Goal: Use online tool/utility: Utilize a website feature to perform a specific function

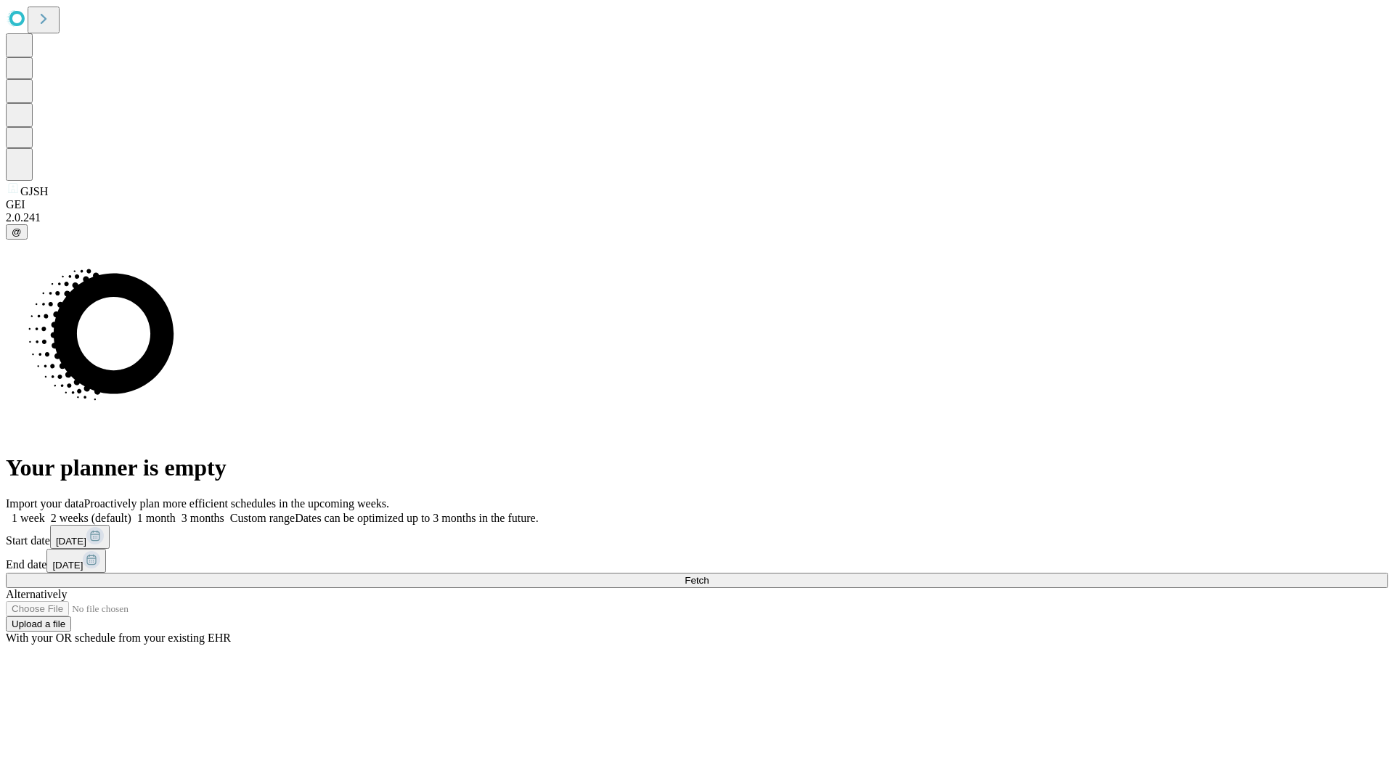
click at [709, 575] on span "Fetch" at bounding box center [697, 580] width 24 height 11
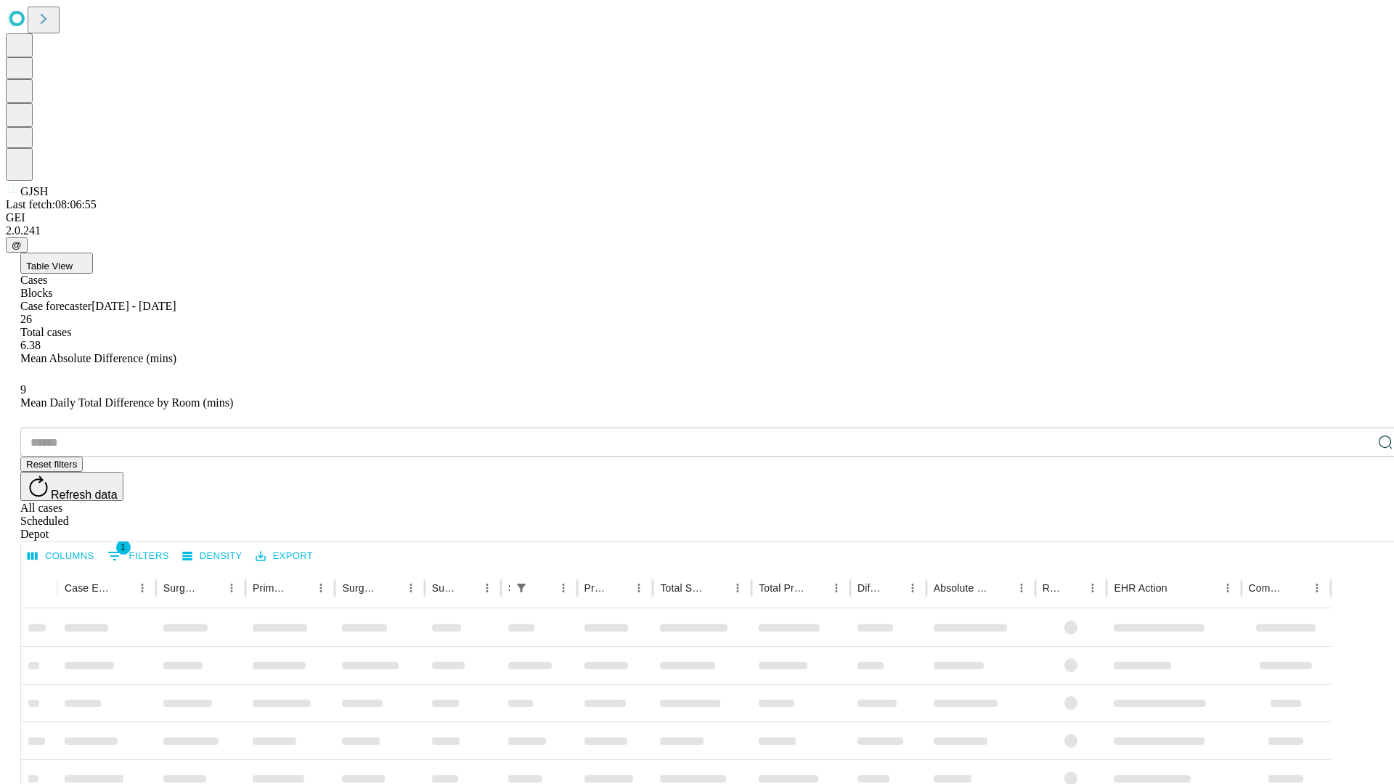
click at [73, 261] on span "Table View" at bounding box center [49, 266] width 46 height 11
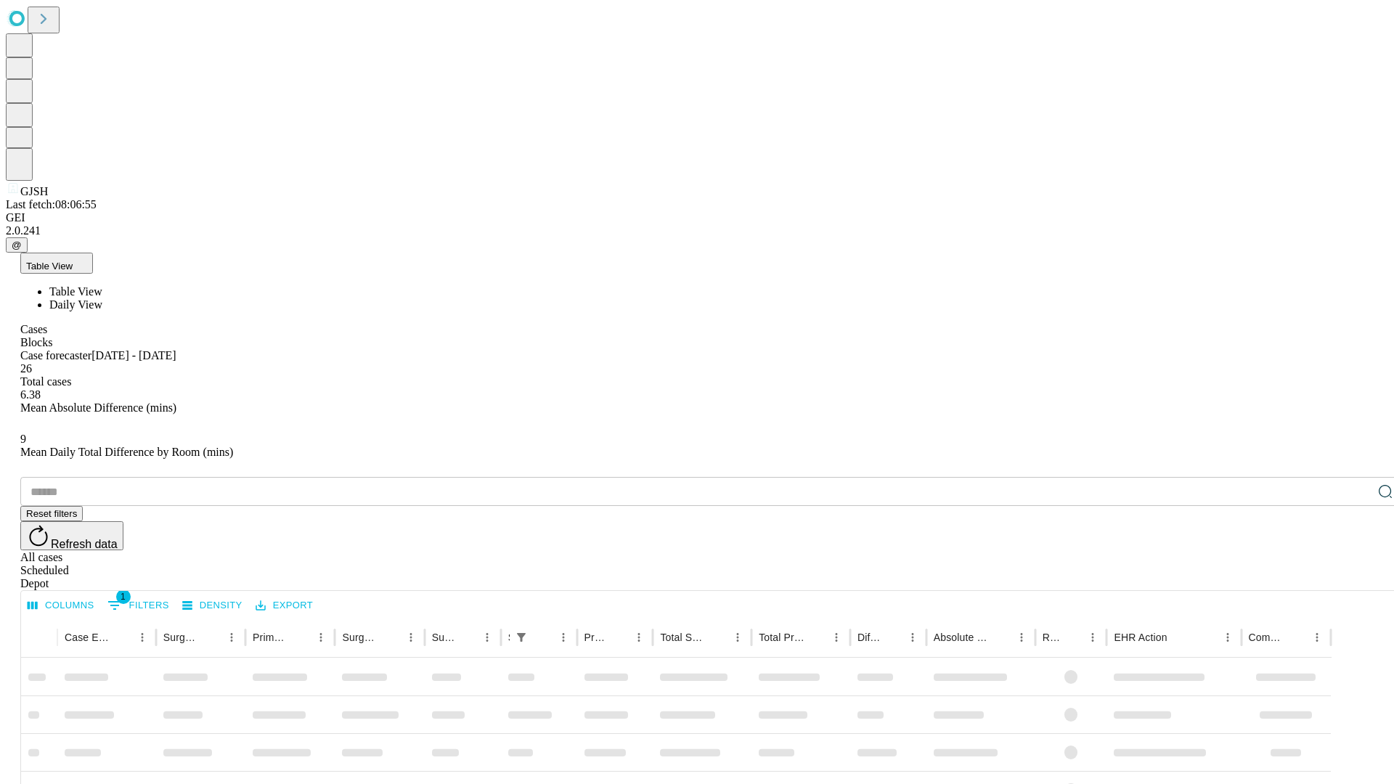
click at [102, 298] on span "Daily View" at bounding box center [75, 304] width 53 height 12
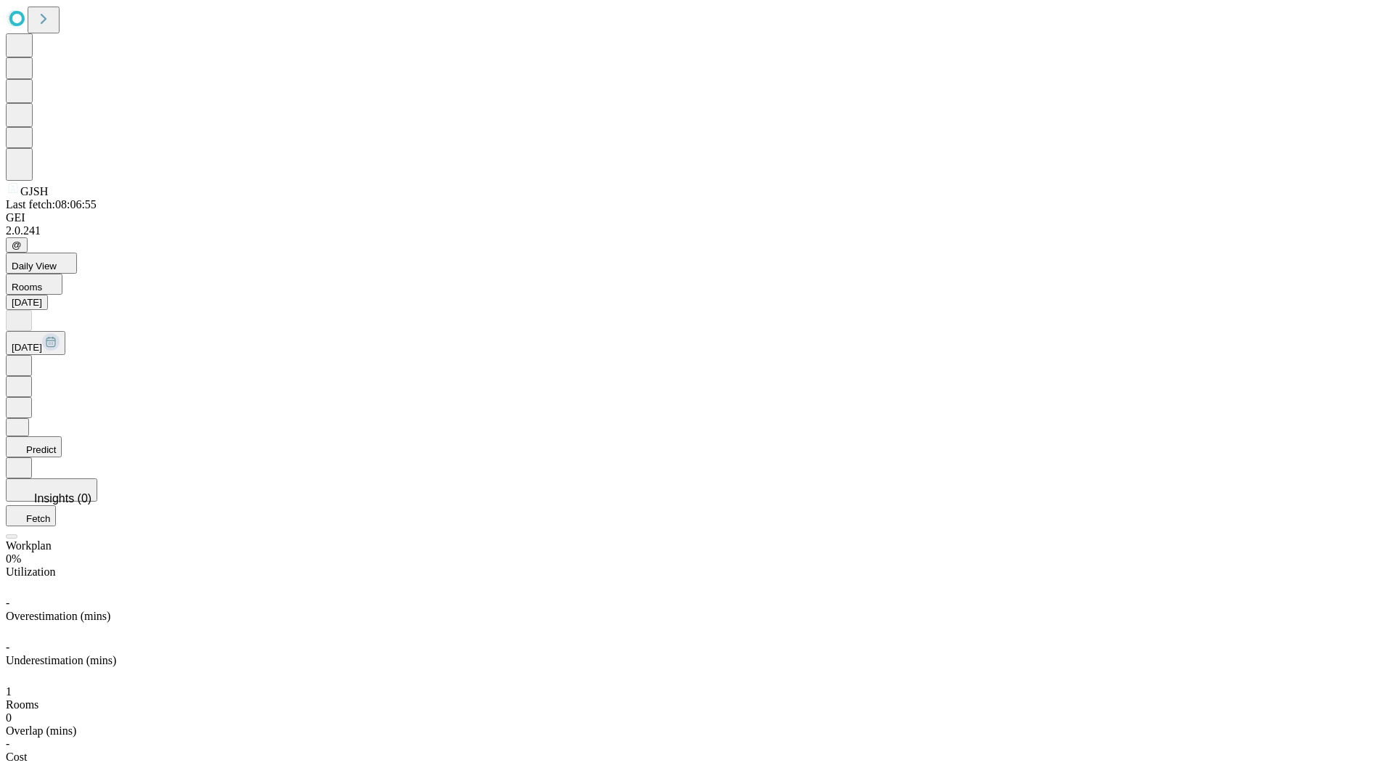
click at [62, 436] on button "Predict" at bounding box center [34, 446] width 56 height 21
